Goal: Task Accomplishment & Management: Manage account settings

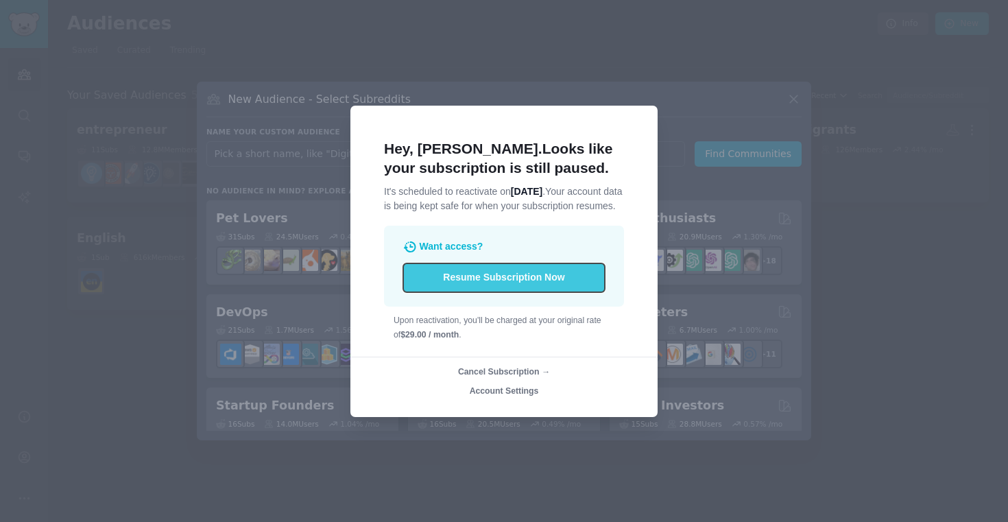
click at [473, 285] on button "Resume Subscription Now" at bounding box center [504, 277] width 202 height 29
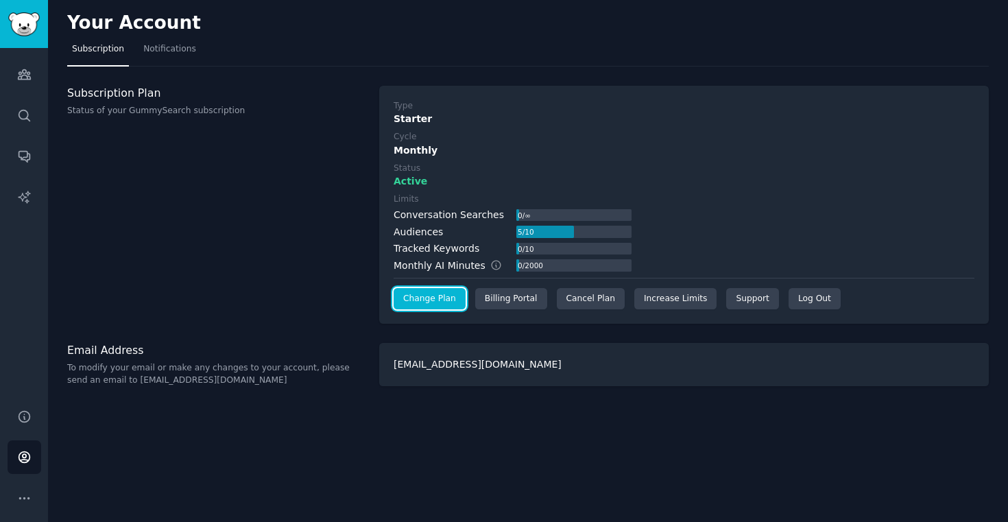
click at [440, 302] on link "Change Plan" at bounding box center [430, 299] width 72 height 22
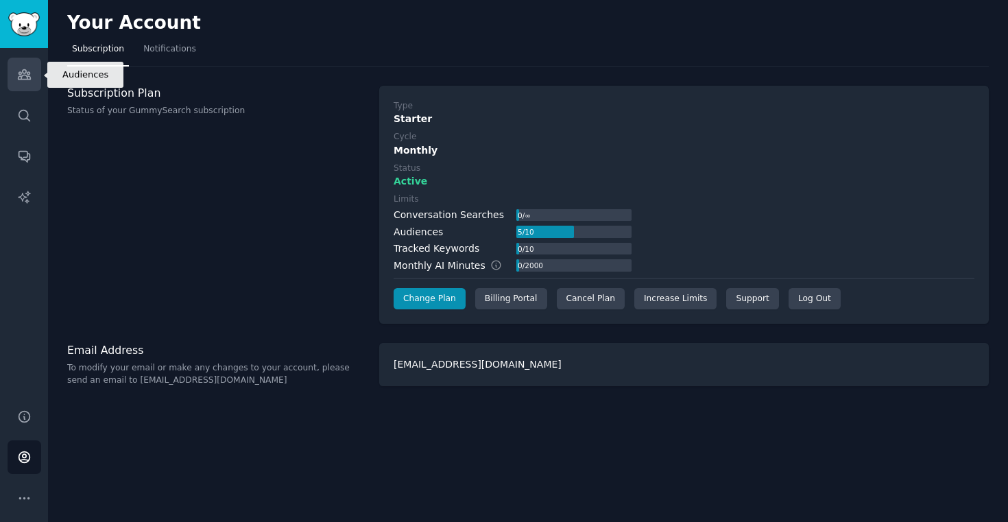
click at [21, 78] on icon "Sidebar" at bounding box center [24, 75] width 12 height 10
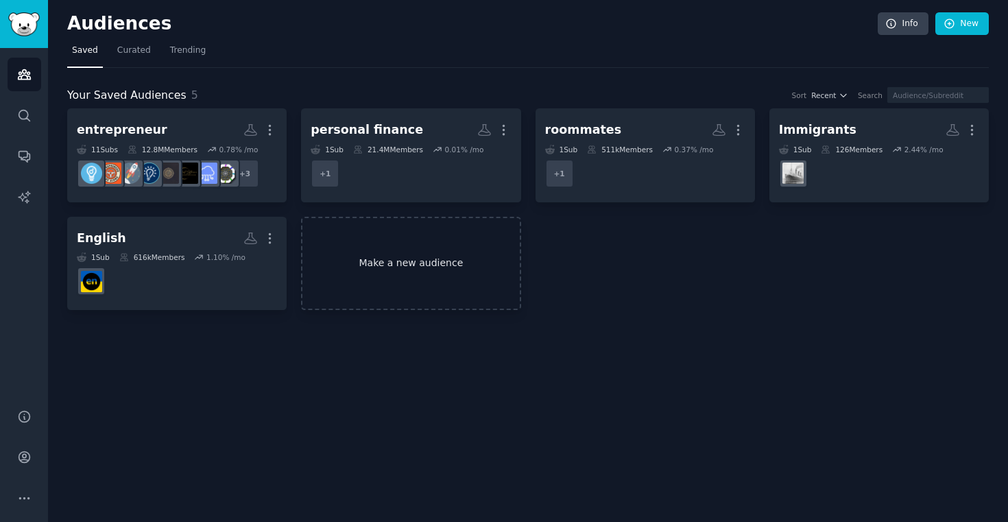
click at [378, 250] on link "Make a new audience" at bounding box center [410, 264] width 219 height 94
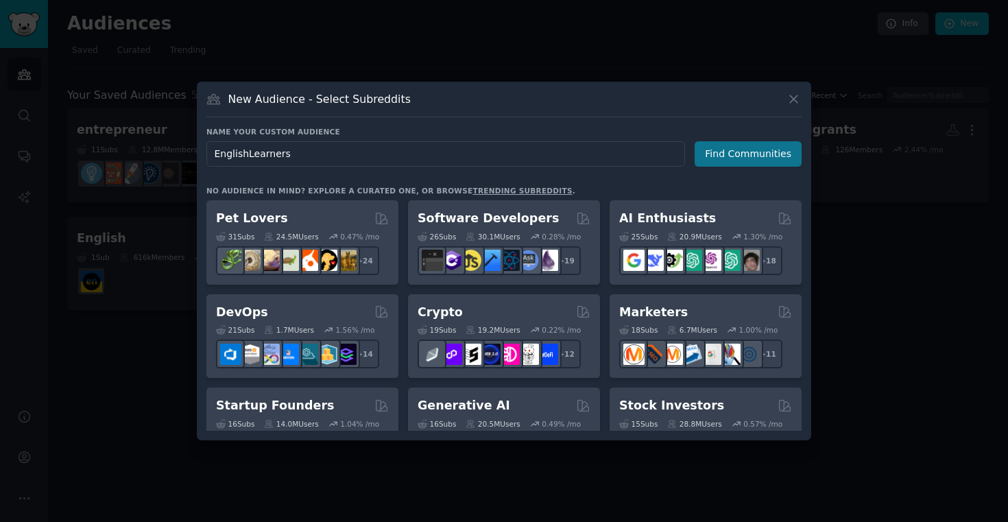
type input "EnglishLearners"
click at [771, 154] on button "Find Communities" at bounding box center [748, 153] width 107 height 25
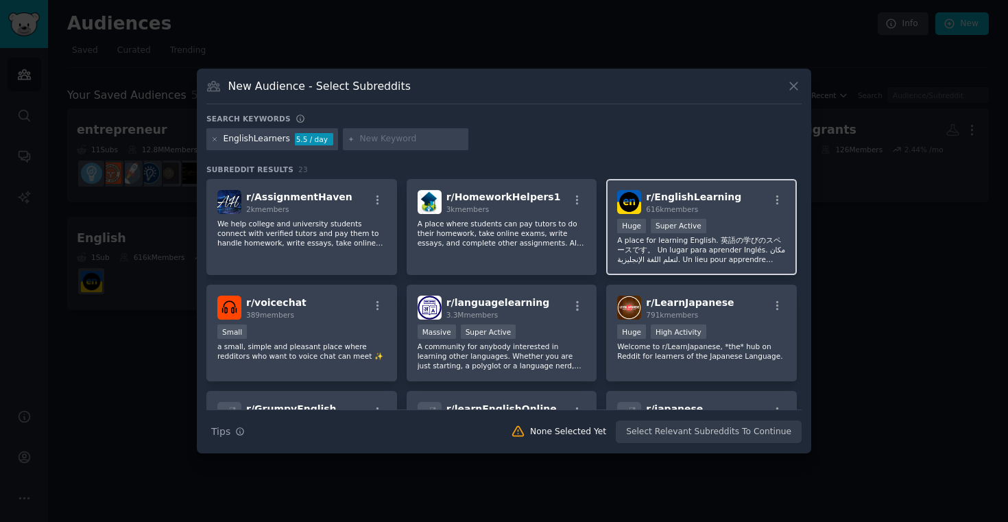
click at [677, 205] on span "616k members" at bounding box center [672, 209] width 52 height 8
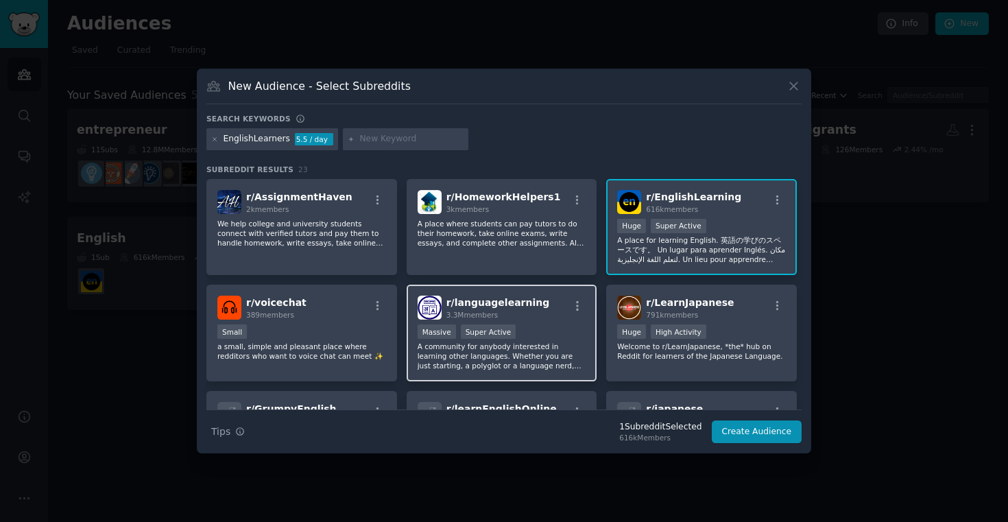
click at [580, 328] on div "Massive Super Active" at bounding box center [502, 332] width 169 height 17
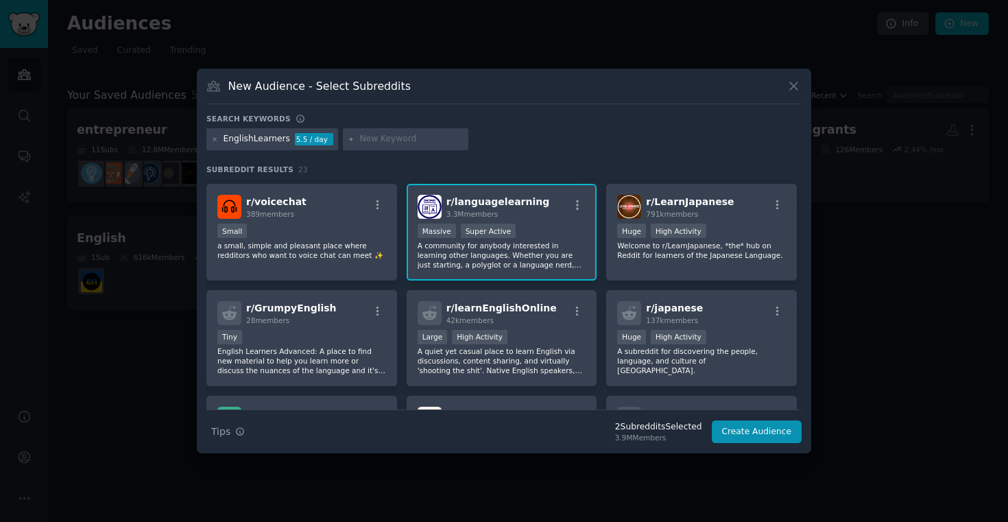
scroll to position [112, 0]
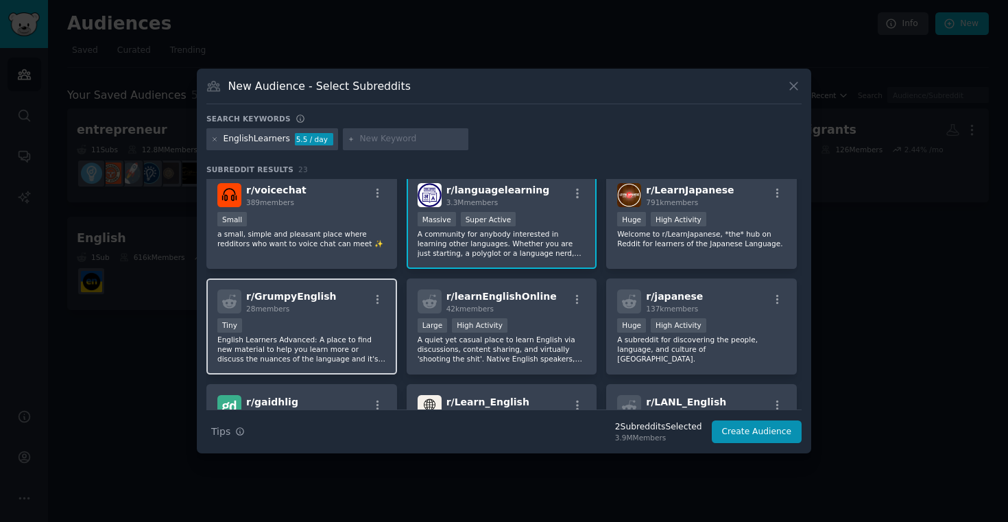
click at [320, 318] on div "Tiny" at bounding box center [301, 326] width 169 height 17
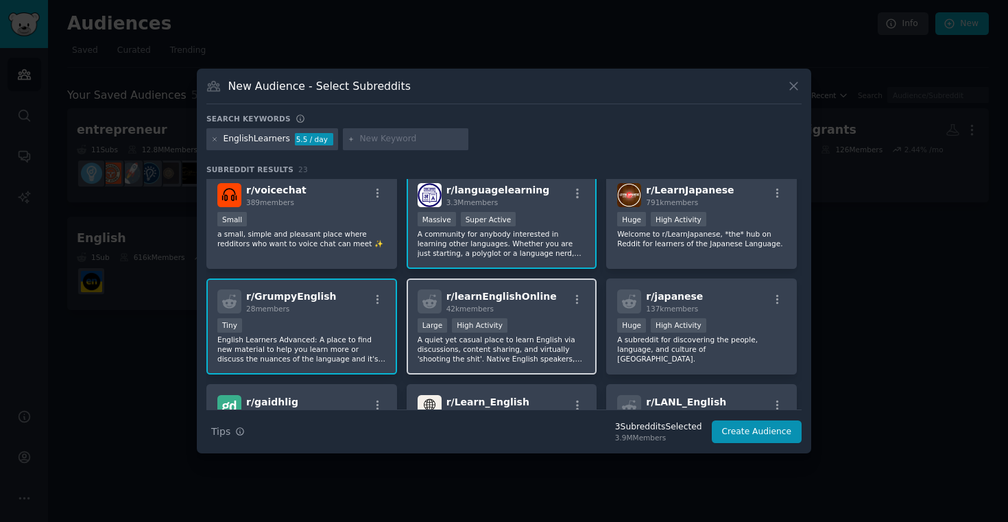
click at [552, 308] on div "r/ learnEnglishOnline 42k members" at bounding box center [502, 301] width 169 height 24
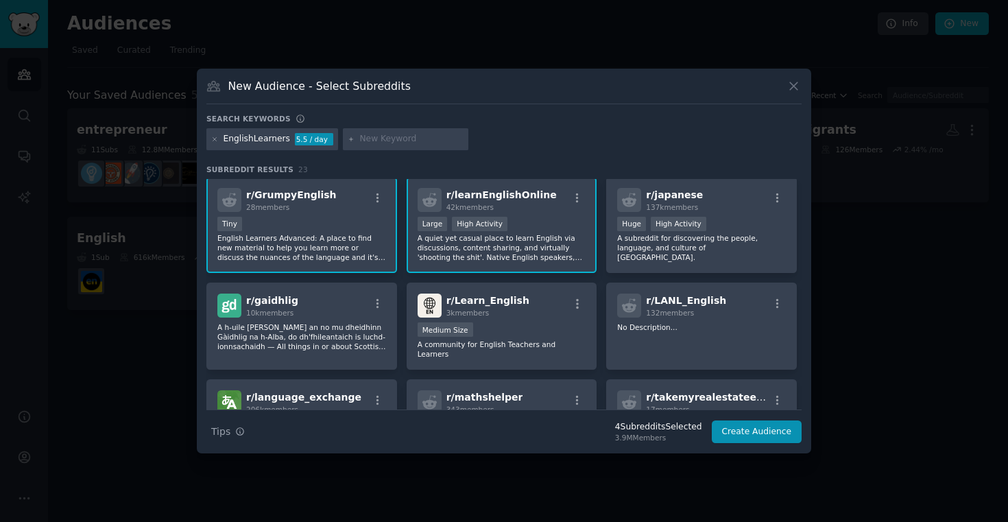
scroll to position [215, 0]
click at [552, 308] on div "r/ Learn_English 3k members" at bounding box center [502, 305] width 169 height 24
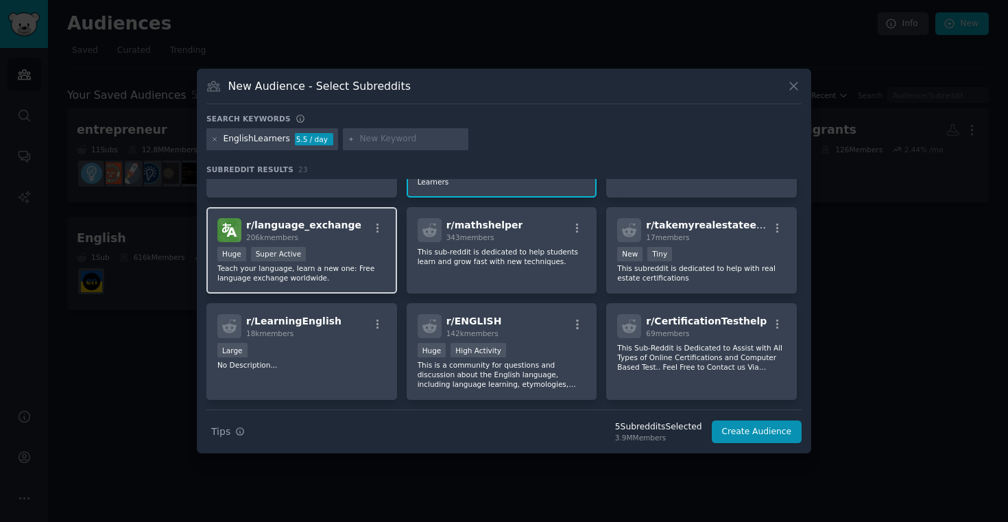
scroll to position [387, 0]
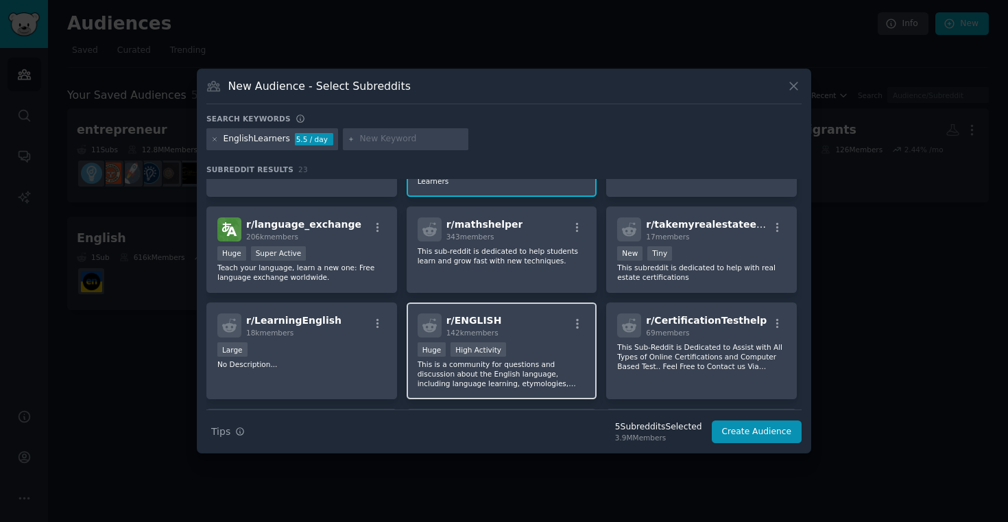
click at [512, 359] on p "This is a community for questions and discussion about the English language, in…" at bounding box center [502, 373] width 169 height 29
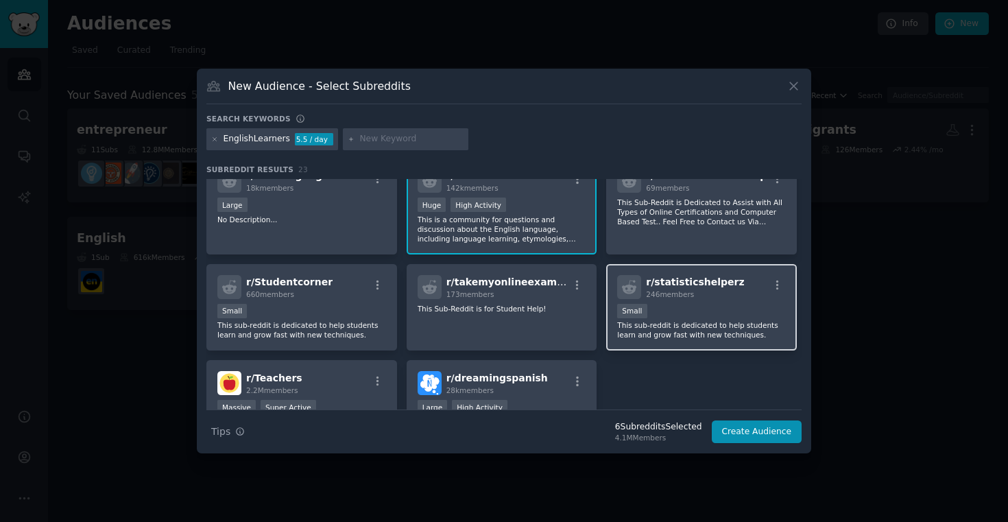
scroll to position [619, 0]
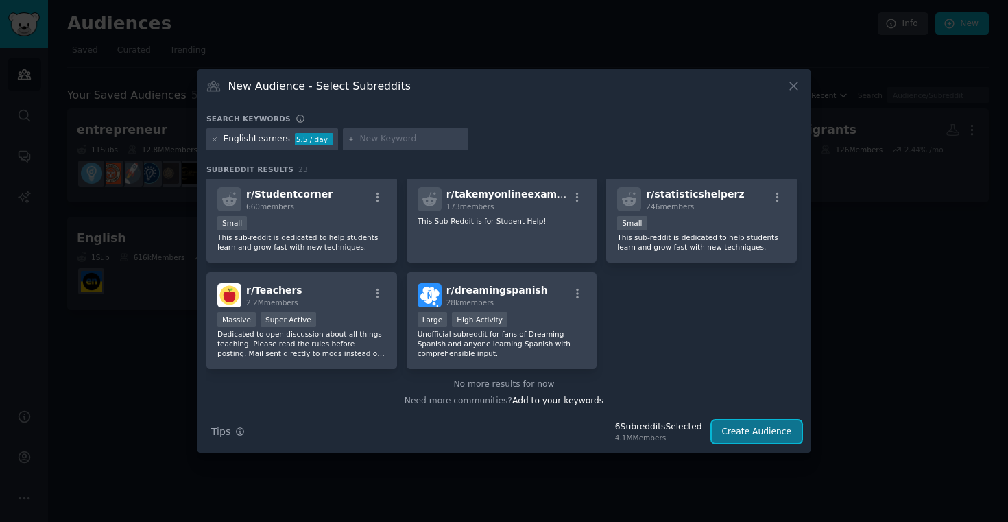
click at [753, 430] on button "Create Audience" at bounding box center [757, 431] width 91 height 23
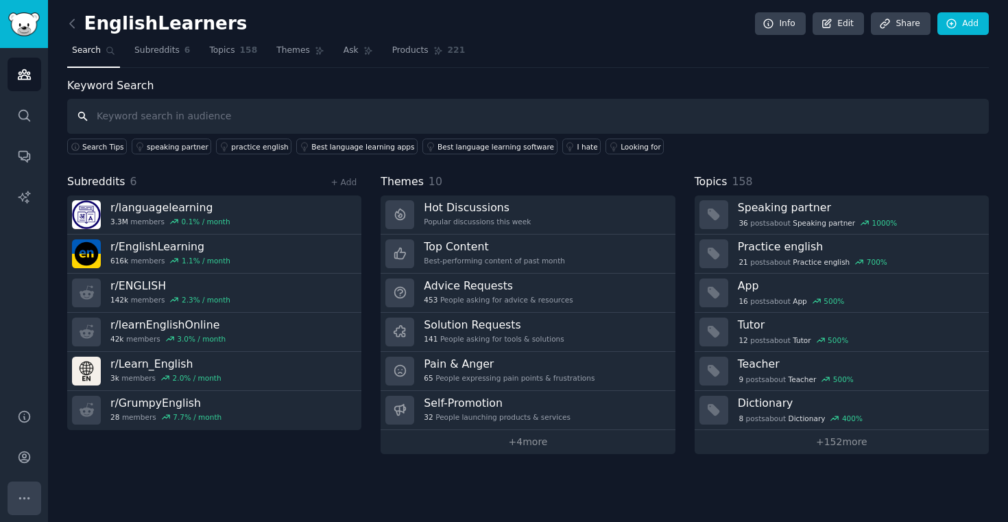
click at [28, 503] on icon "Sidebar" at bounding box center [24, 498] width 14 height 14
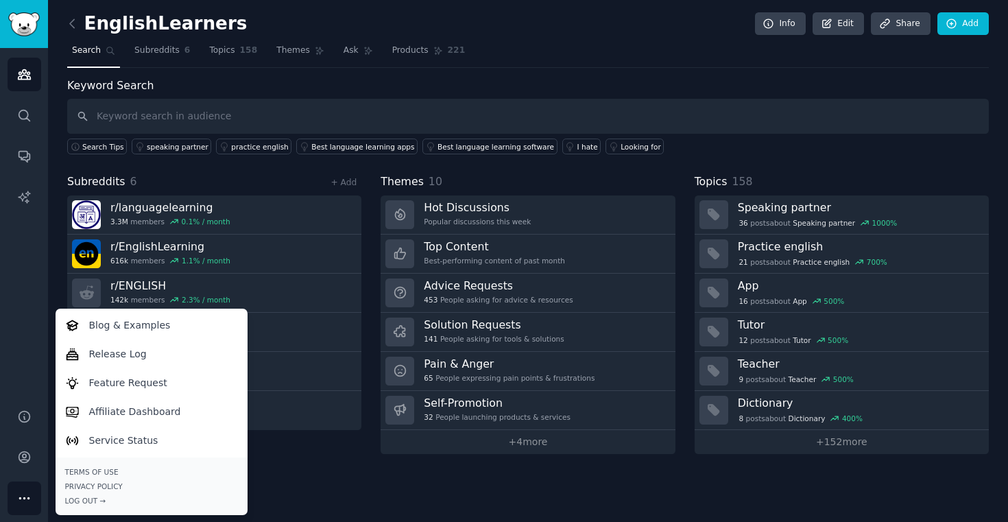
click at [307, 466] on div "EnglishLearners Info Edit Share Add Search Subreddits 6 Topics 158 Themes Ask P…" at bounding box center [528, 261] width 960 height 522
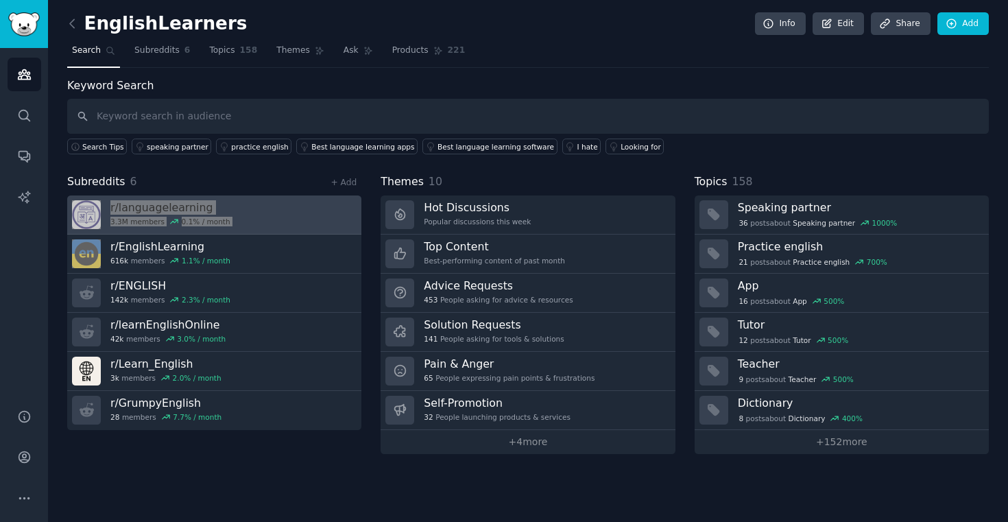
click at [0, 0] on div "Conversations Audiences Search Conversations AI Reports Help Account More Engli…" at bounding box center [504, 261] width 1008 height 522
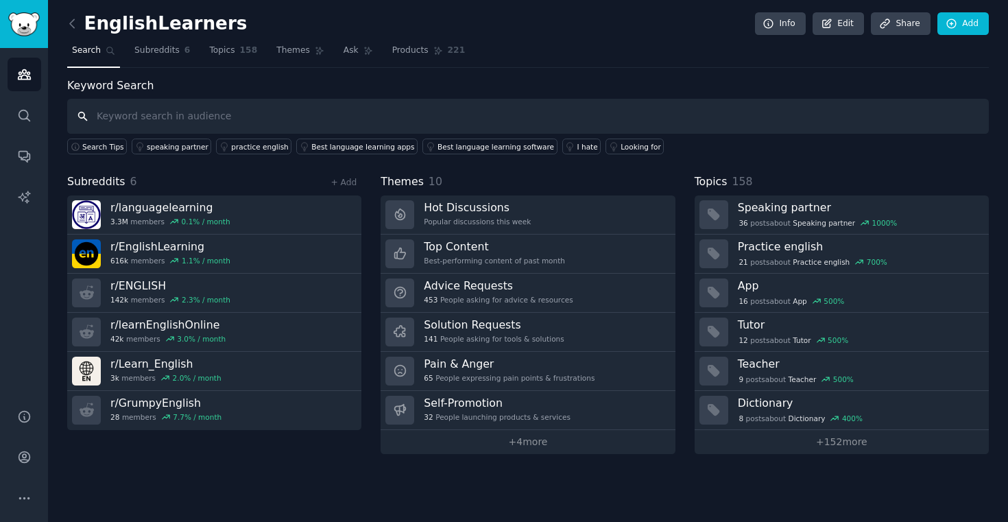
click at [209, 123] on input "text" at bounding box center [528, 116] width 922 height 35
type input "apps AI learning"
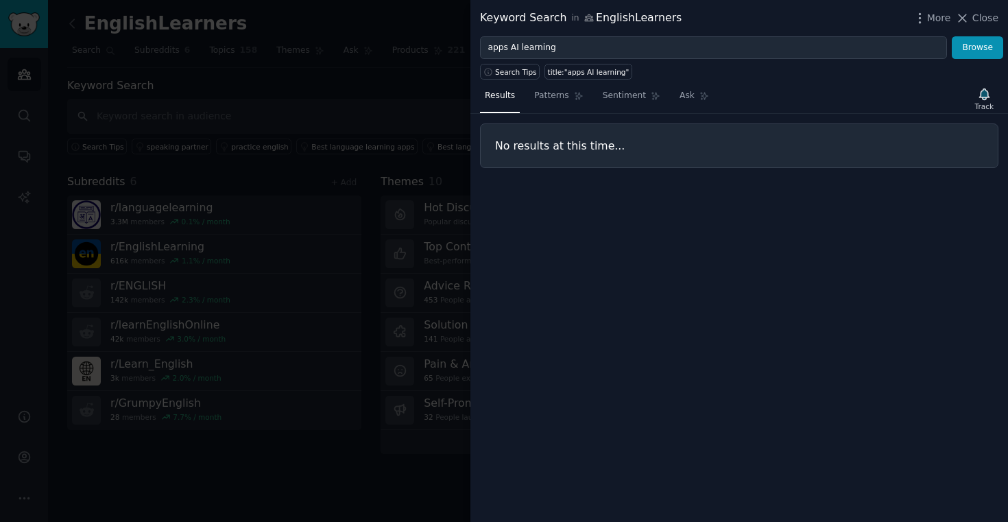
click at [383, 80] on div at bounding box center [504, 261] width 1008 height 522
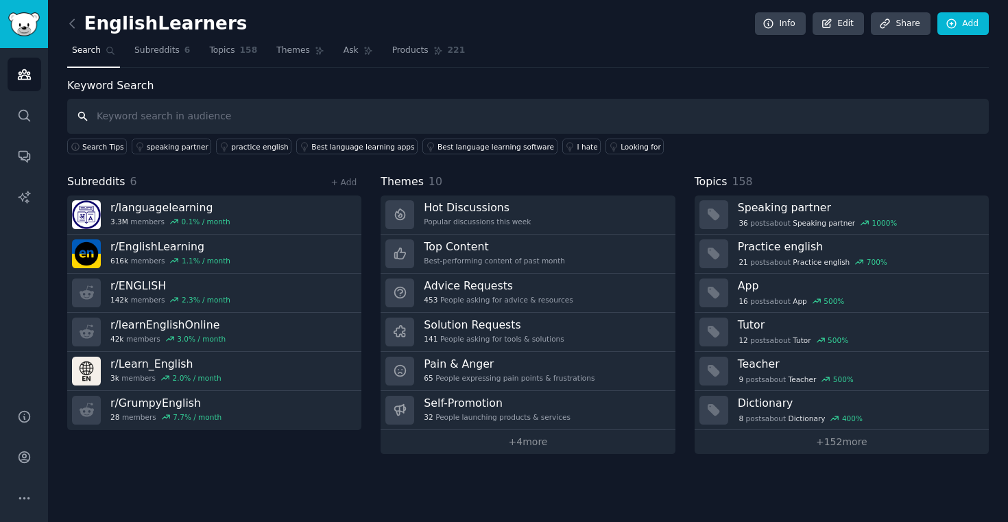
click at [181, 116] on input "text" at bounding box center [528, 116] width 922 height 35
type input "Practice"
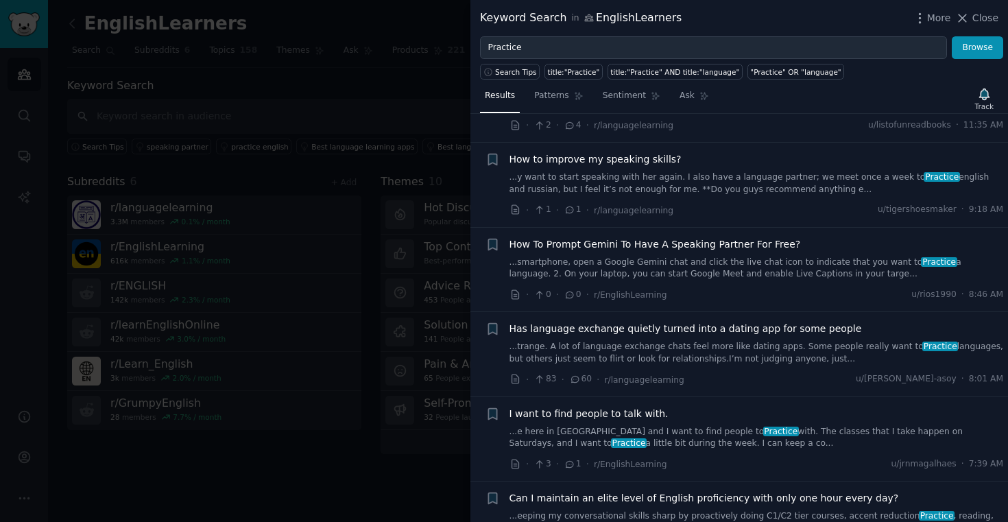
scroll to position [80, 0]
click at [593, 241] on span "How To Prompt Gemini To Have A Speaking Partner For Free?" at bounding box center [655, 242] width 291 height 14
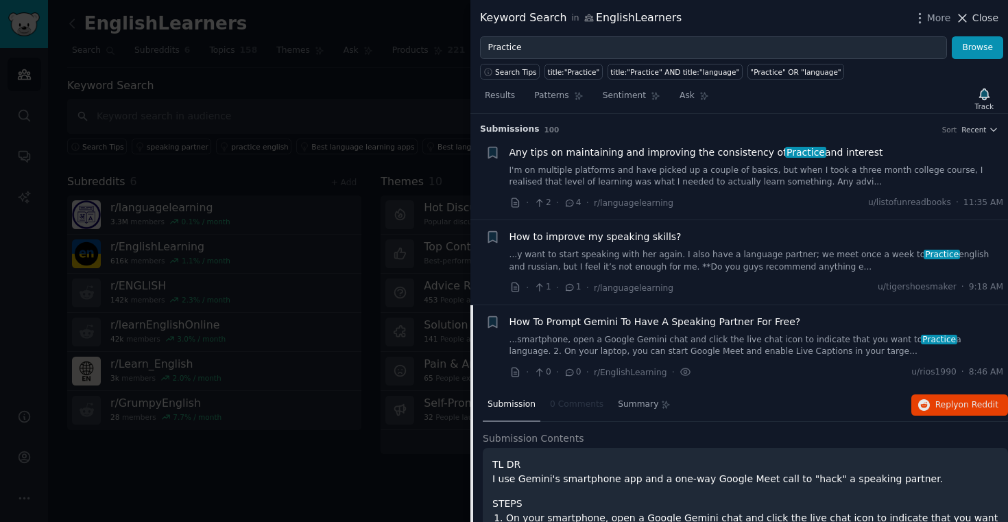
click at [978, 16] on span "Close" at bounding box center [985, 18] width 26 height 14
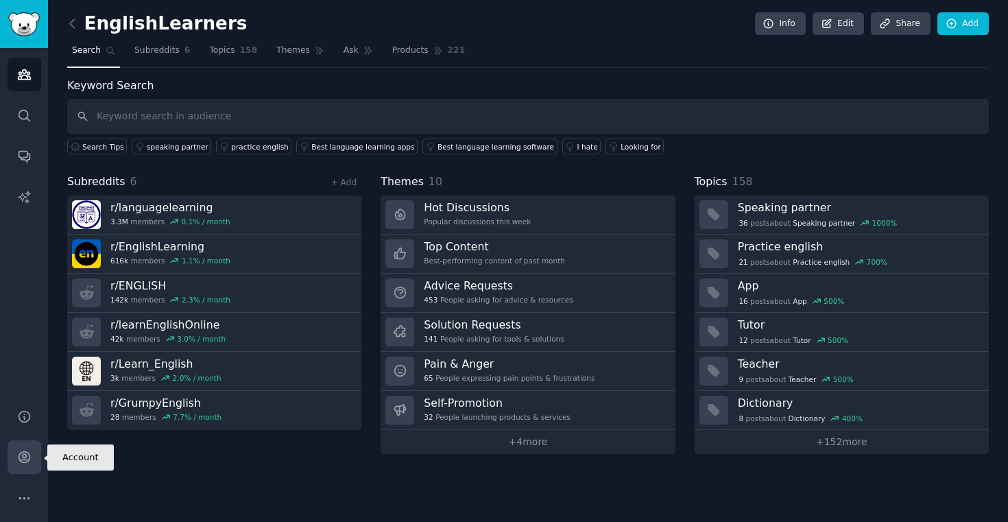
click at [23, 455] on icon "Sidebar" at bounding box center [24, 457] width 14 height 14
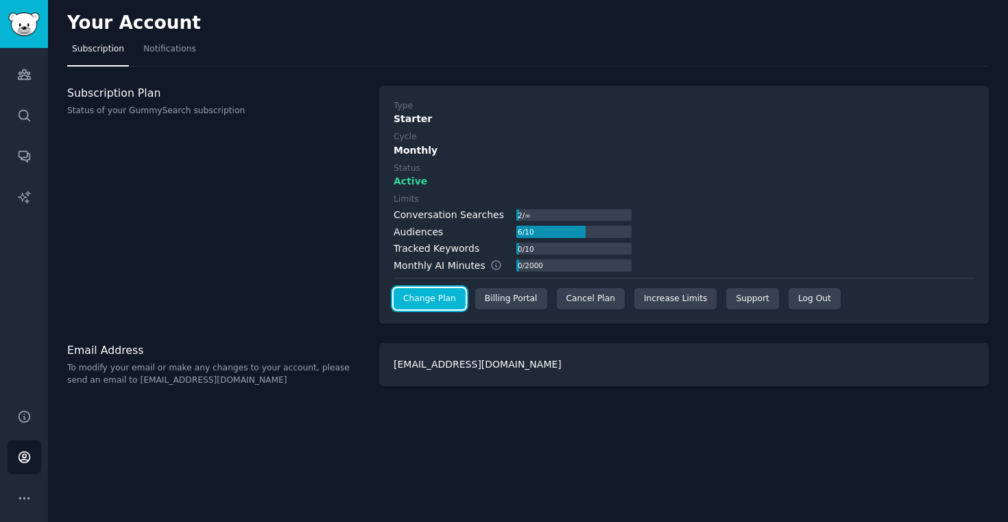
click at [446, 291] on link "Change Plan" at bounding box center [430, 299] width 72 height 22
click at [21, 505] on button "More" at bounding box center [25, 498] width 34 height 34
click at [25, 455] on icon "Sidebar" at bounding box center [24, 457] width 11 height 11
click at [587, 299] on div "Cancel Plan" at bounding box center [591, 299] width 68 height 22
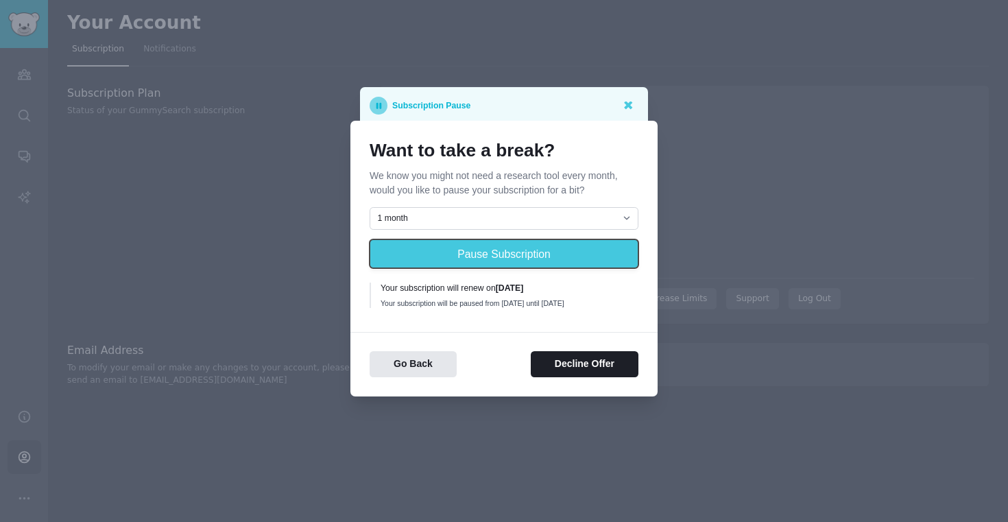
click at [493, 252] on button "Pause Subscription" at bounding box center [504, 253] width 269 height 29
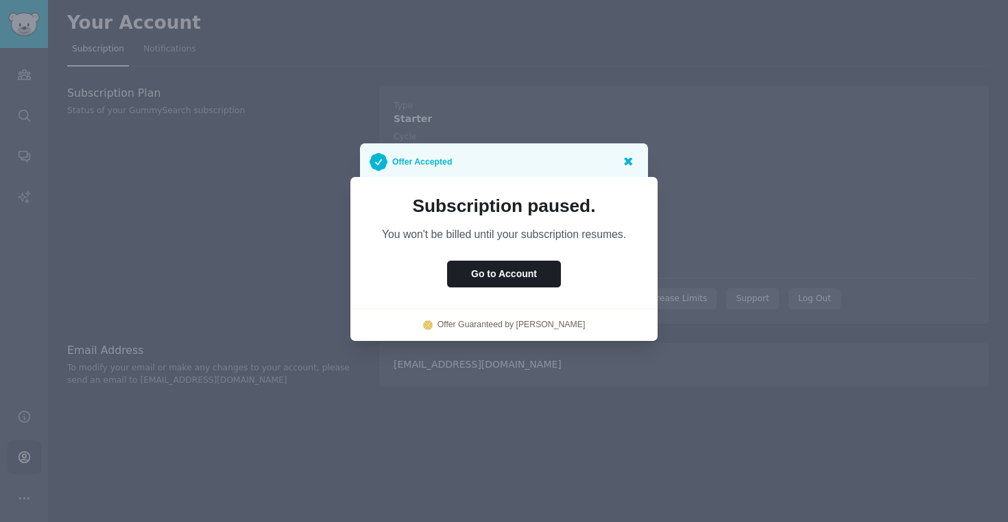
click at [629, 165] on icon at bounding box center [628, 161] width 14 height 14
